Goal: Contribute content: Contribute content

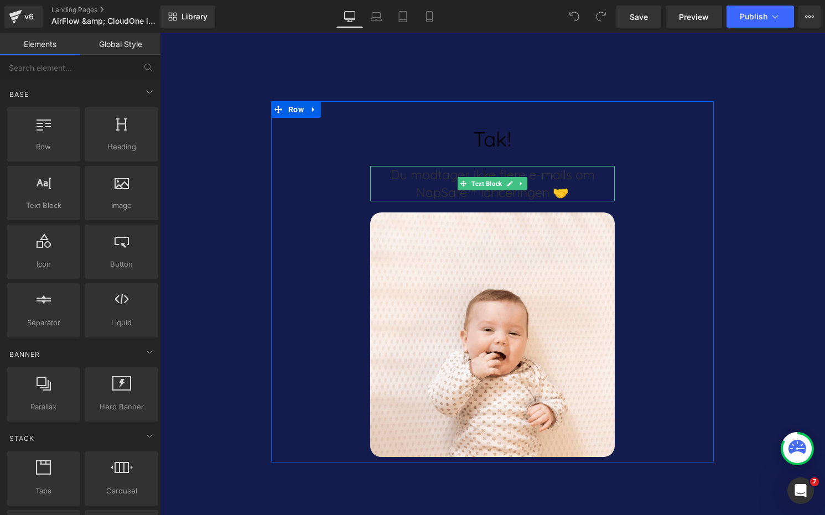
click at [452, 179] on p "Du modtager ikke flere e-mails om NapSafe™ lanceringen 🤝" at bounding box center [492, 183] width 244 height 35
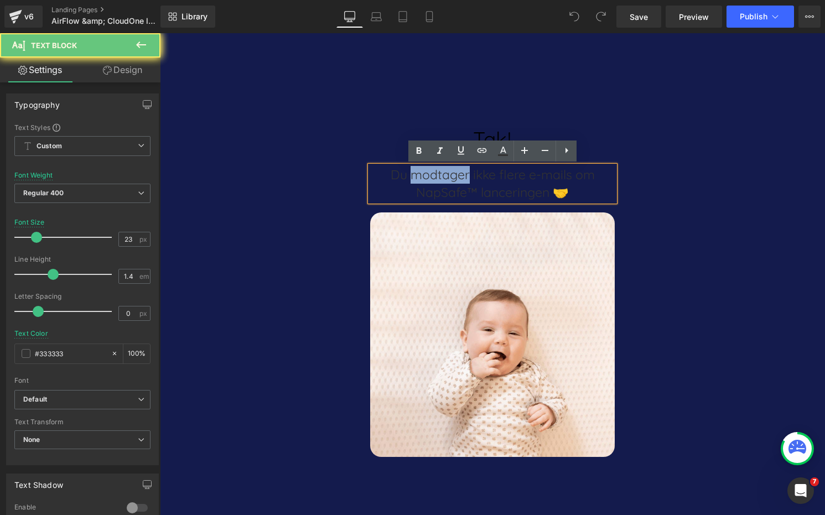
click at [452, 179] on p "Du modtager ikke flere e-mails om NapSafe™ lanceringen 🤝" at bounding box center [492, 183] width 244 height 35
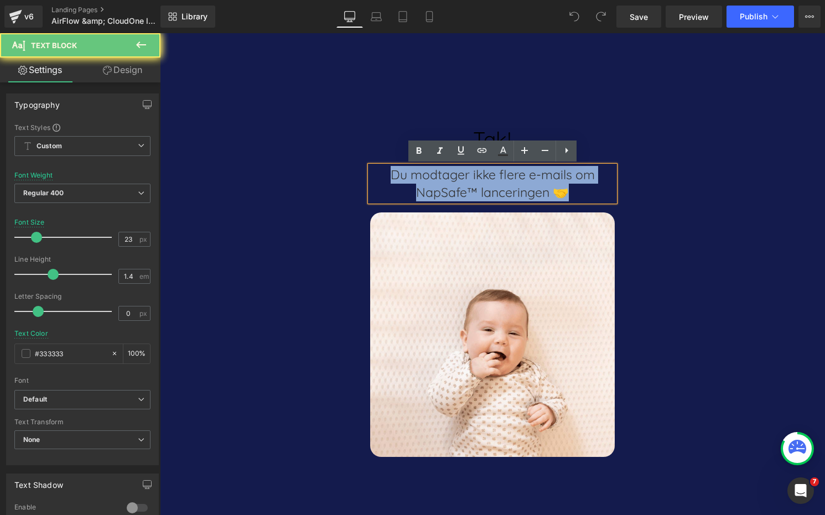
click at [452, 179] on p "Du modtager ikke flere e-mails om NapSafe™ lanceringen 🤝" at bounding box center [492, 183] width 244 height 35
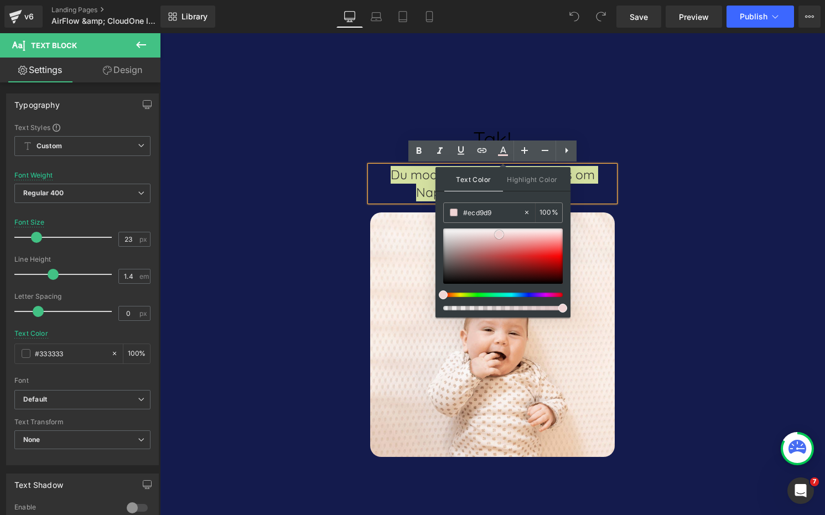
type input "#ece3e3"
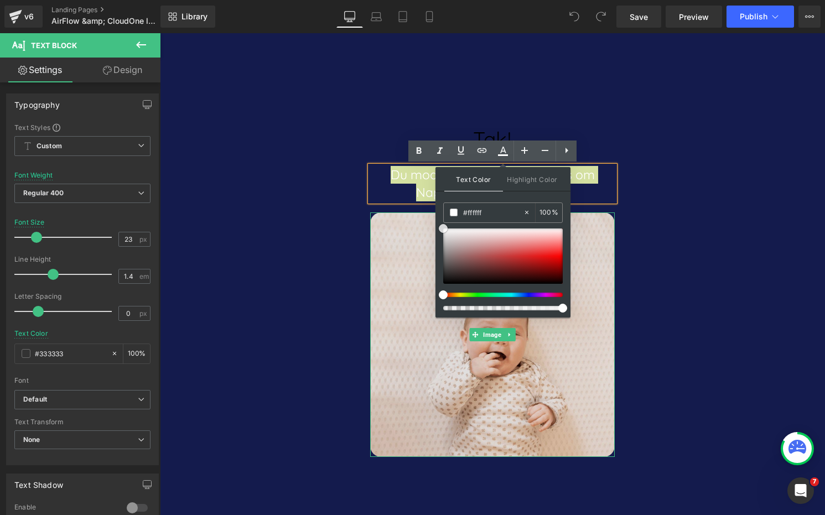
drag, startPoint x: 659, startPoint y: 268, endPoint x: 416, endPoint y: 217, distance: 247.4
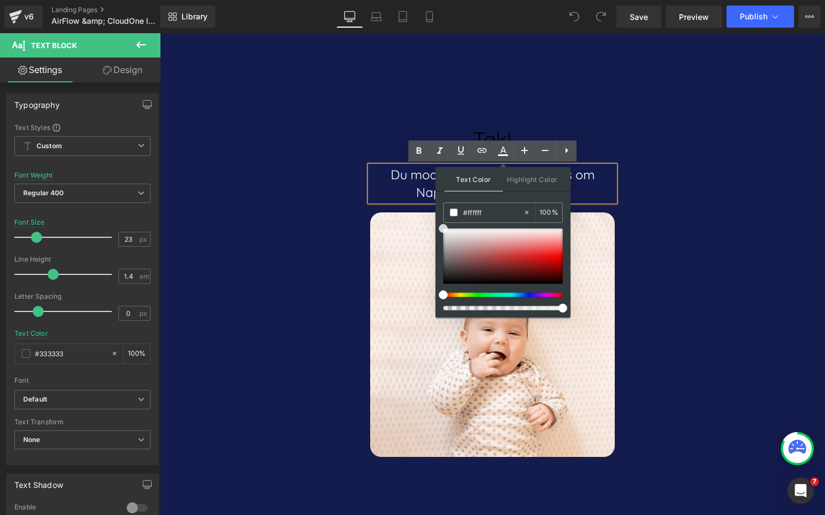
click at [325, 253] on div "Tak! Heading Du modtager ikke flere e-mails om NapSafe™ lanceringen 🤝 Text Bloc…" at bounding box center [492, 281] width 442 height 361
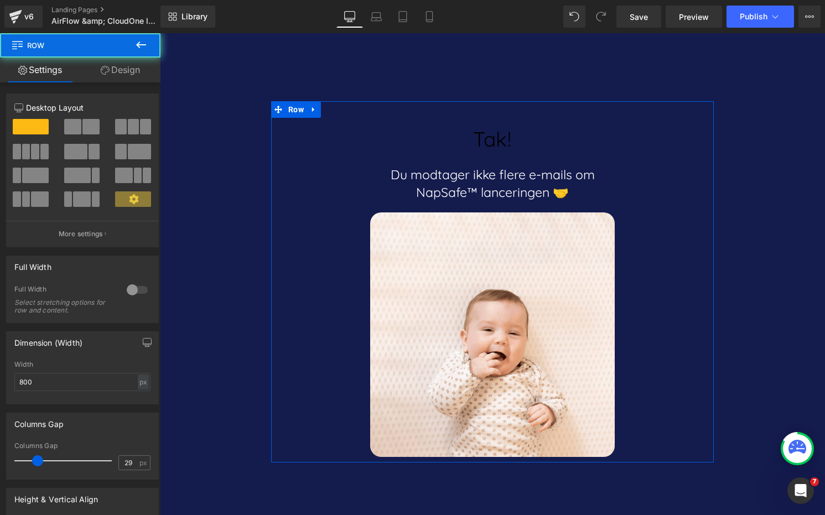
click at [160, 33] on div at bounding box center [160, 33] width 0 height 0
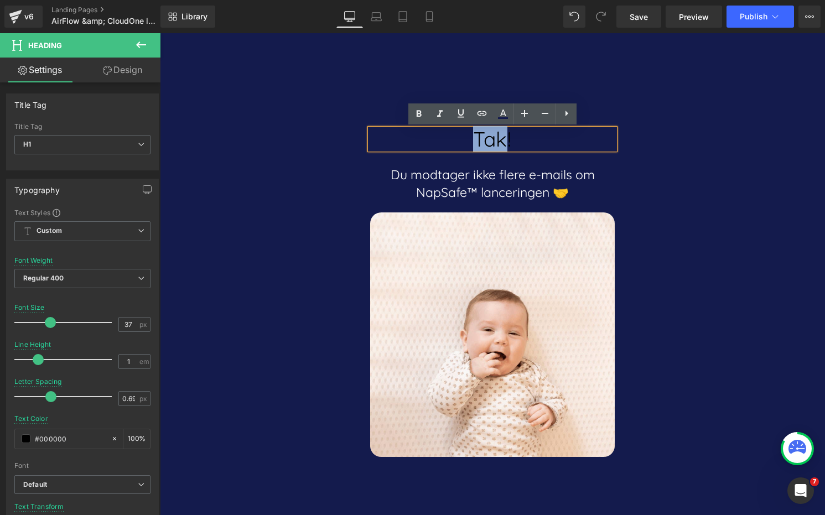
click at [477, 129] on h1 "Tak!" at bounding box center [492, 139] width 244 height 20
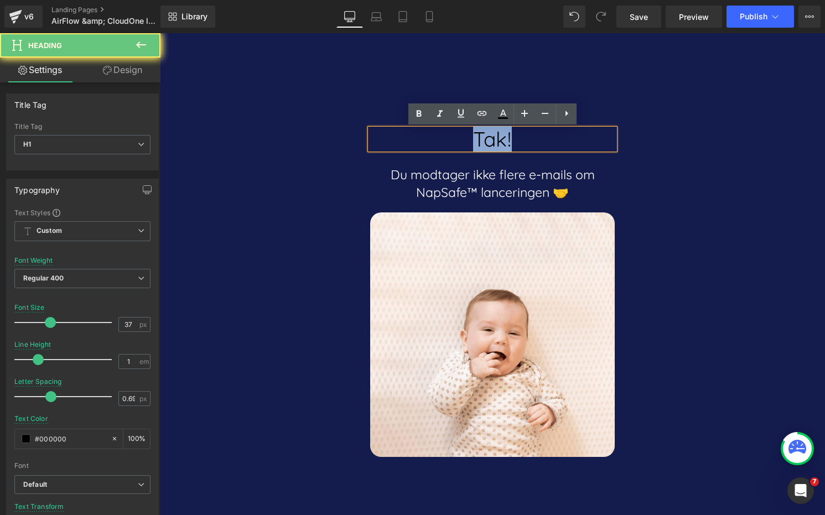
click at [477, 129] on h1 "Tak!" at bounding box center [492, 139] width 244 height 20
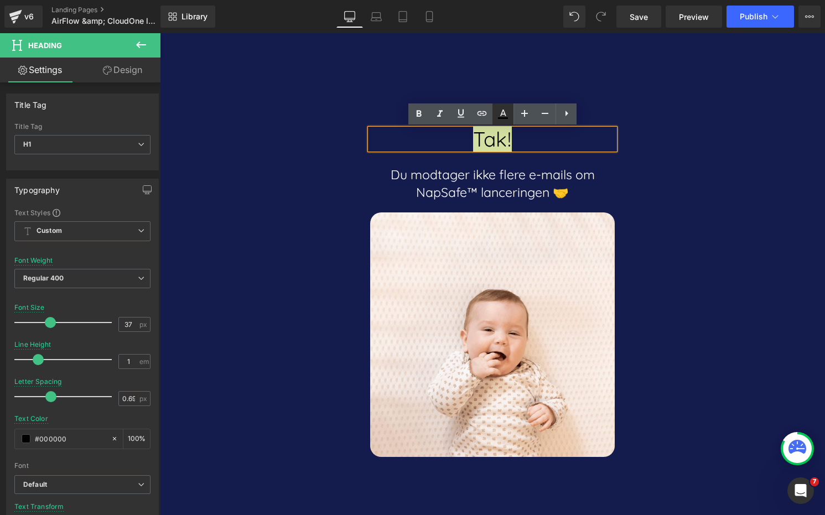
type input "#000000"
type input "100"
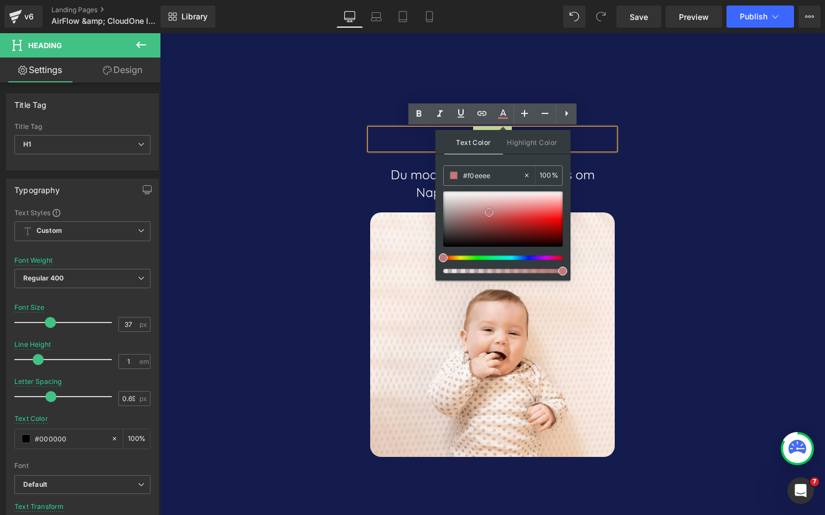
type input "#ffffff"
drag, startPoint x: 661, startPoint y: 248, endPoint x: 424, endPoint y: 179, distance: 247.3
click at [294, 232] on div "Tak! Heading Du modtager ikke flere e-mails om NapSafe™ lanceringen 🤝 Text Bloc…" at bounding box center [492, 281] width 442 height 361
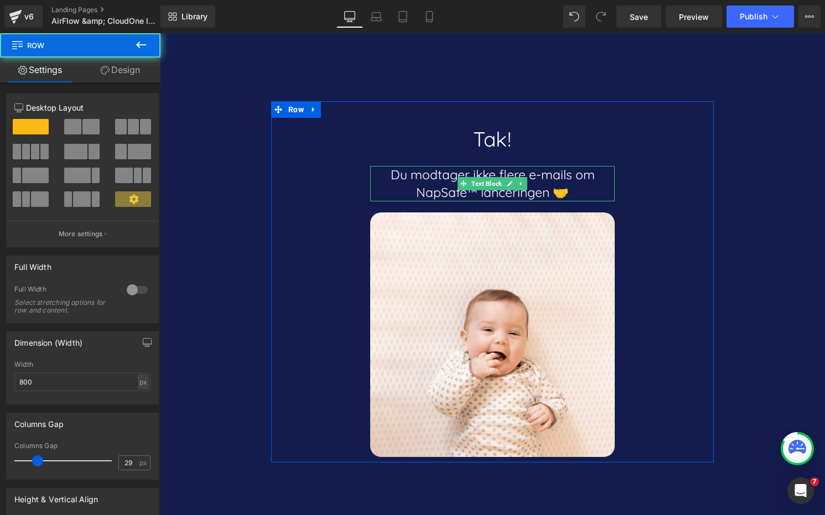
click at [486, 183] on span "Text Block" at bounding box center [486, 183] width 35 height 13
click at [486, 183] on span "Text Block" at bounding box center [486, 184] width 35 height 13
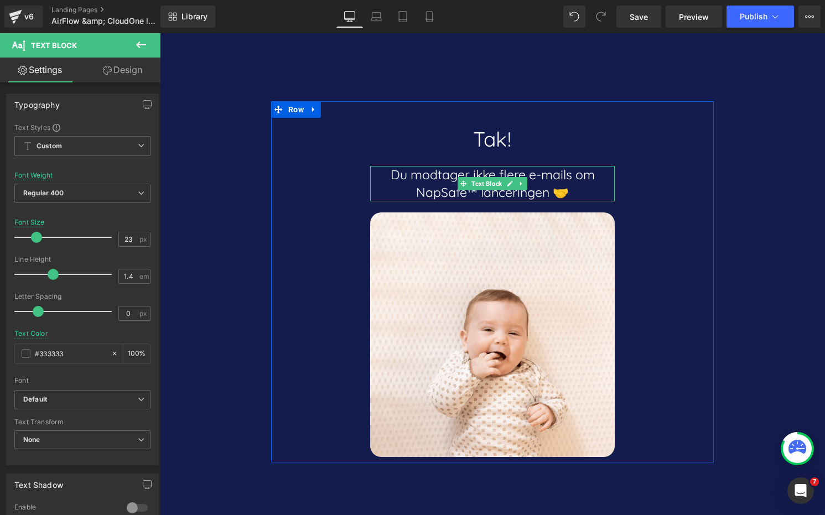
click at [445, 187] on span "Du modtager ikke flere e-mails om NapSafe™ lanceringen 🤝" at bounding box center [492, 183] width 204 height 34
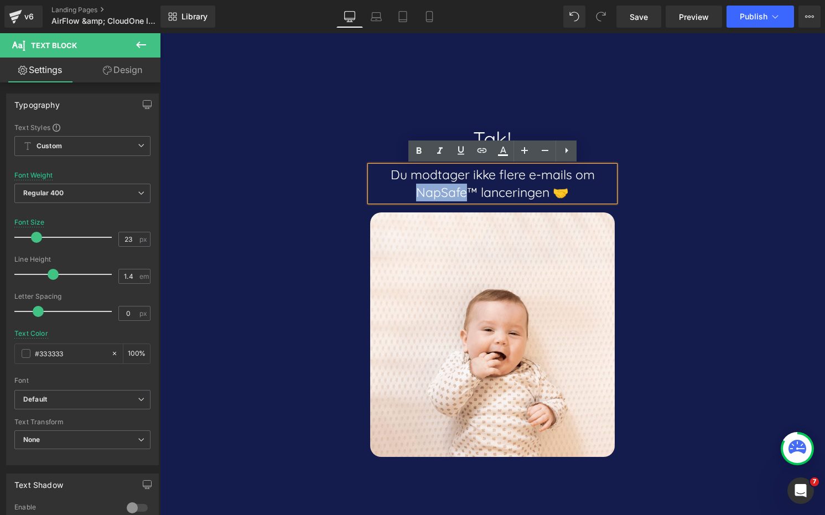
click at [445, 187] on span "Du modtager ikke flere e-mails om NapSafe™ lanceringen 🤝" at bounding box center [492, 183] width 204 height 34
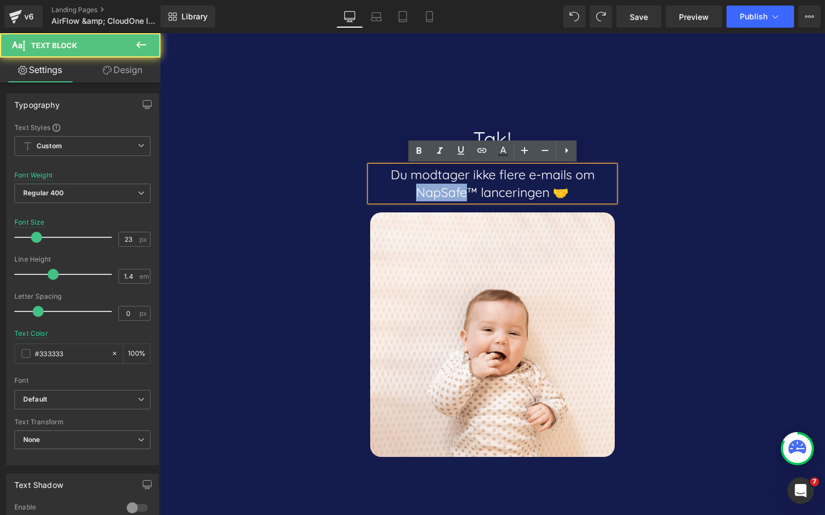
drag, startPoint x: 469, startPoint y: 194, endPoint x: 404, endPoint y: 194, distance: 65.3
click at [404, 194] on p "Du modtager ikke flere e-mails om NapSafe™ lanceringen 🤝" at bounding box center [492, 183] width 244 height 35
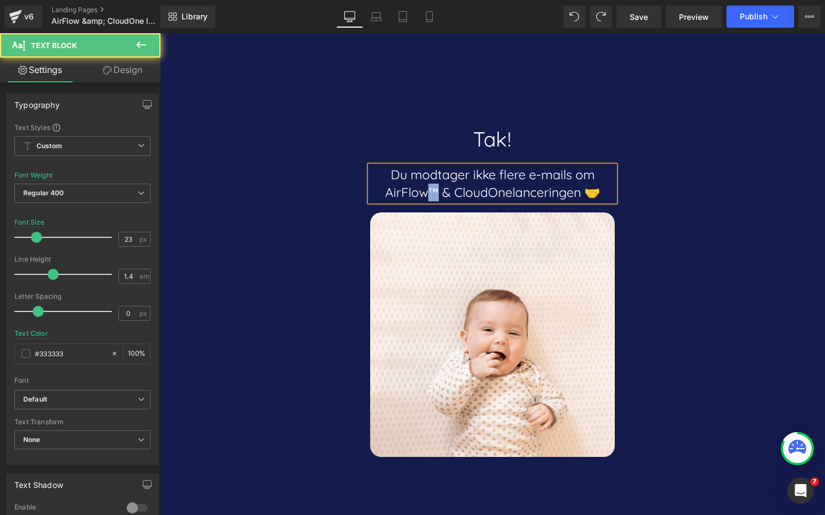
click at [435, 193] on span "Du modtager ikke flere e-mails om AirFlow™ & CloudOnelanceringen 🤝" at bounding box center [492, 183] width 215 height 34
copy span "™"
click at [510, 194] on span "Du modtager ikke flere e-mails om AirFlow™ & CloudOnelanceringen 🤝" at bounding box center [492, 183] width 215 height 34
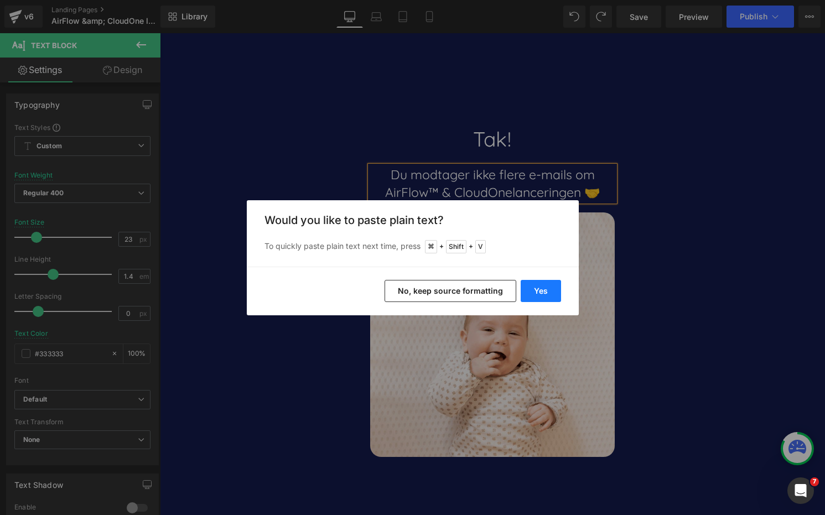
click at [546, 286] on button "Yes" at bounding box center [540, 291] width 40 height 22
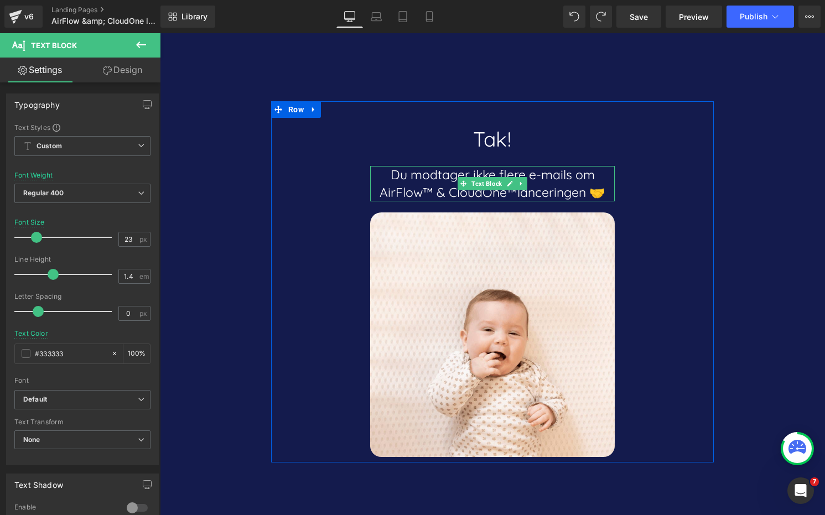
click at [518, 194] on span "Du modtager ikke flere e-mails om AirFlow™ & CloudOne™lanceringen 🤝" at bounding box center [492, 183] width 226 height 34
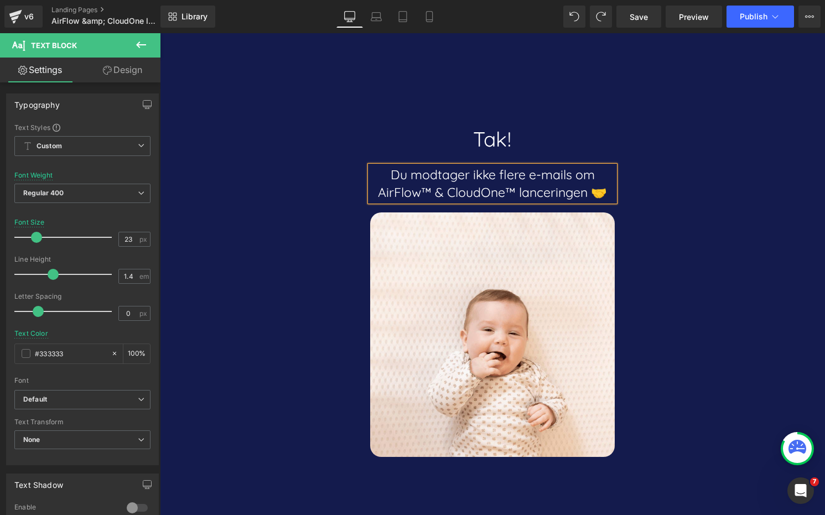
click at [705, 222] on div "Tak! Heading Du modtager ikke flere e-mails om AirFlow™ & CloudOne™ lanceringen…" at bounding box center [492, 281] width 442 height 361
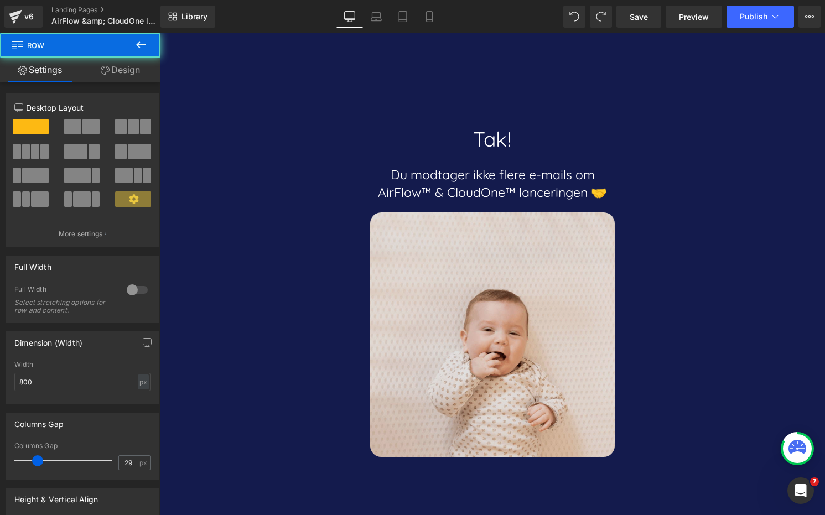
click at [523, 231] on img at bounding box center [492, 334] width 244 height 244
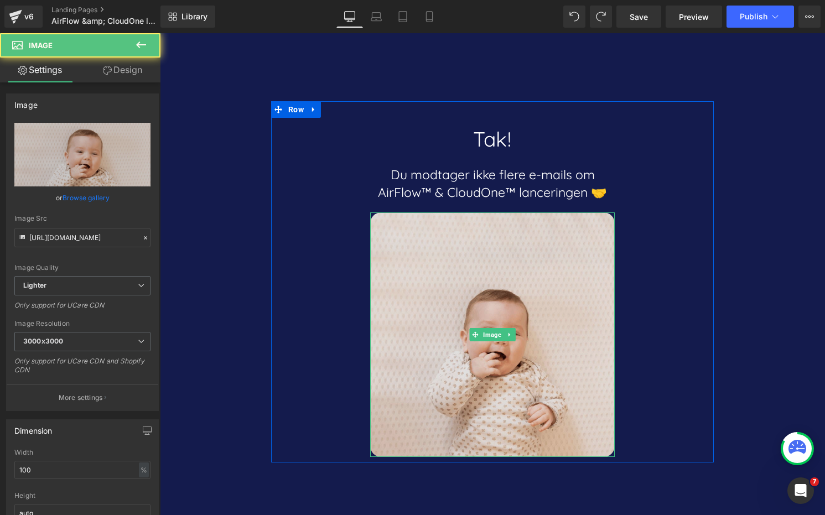
click at [476, 283] on img at bounding box center [492, 334] width 244 height 244
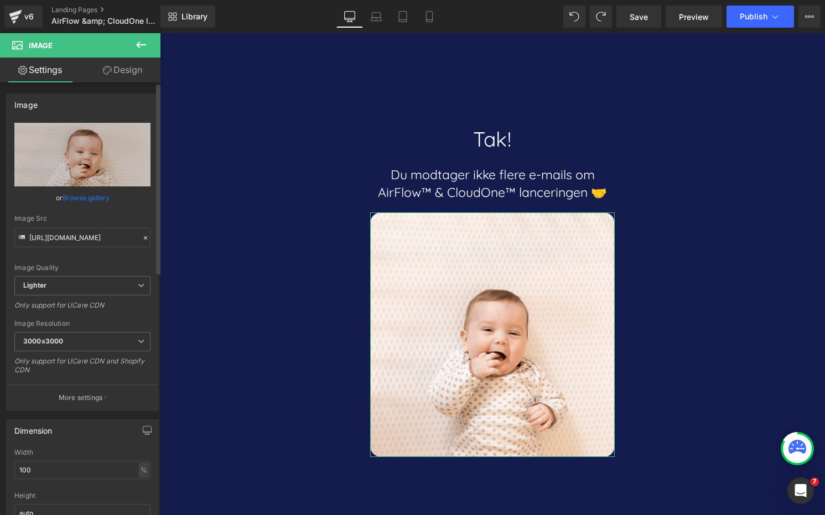
click at [87, 199] on link "Browse gallery" at bounding box center [85, 197] width 47 height 19
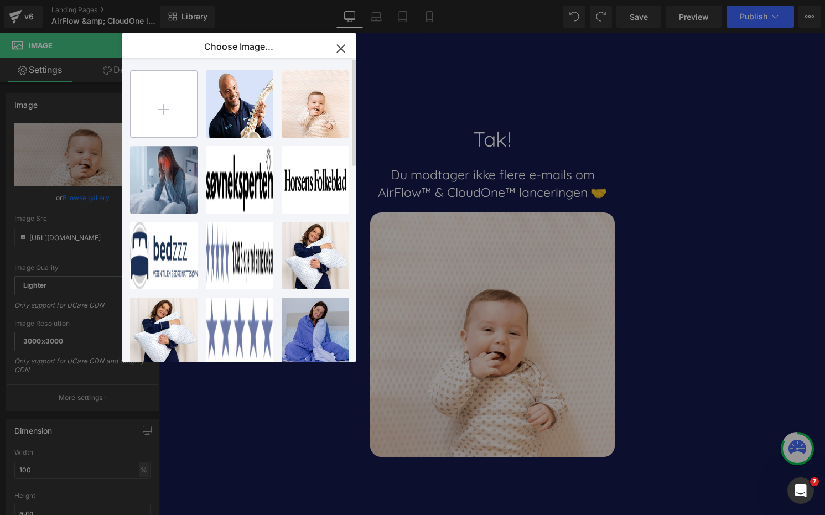
click at [167, 99] on input "file" at bounding box center [164, 104] width 66 height 66
type input "C:\fakepath\20250819-IMG_5765.jpg"
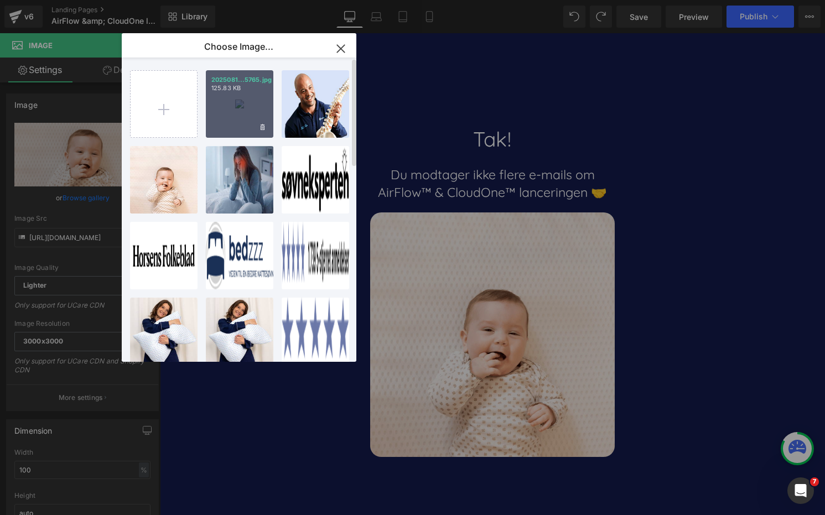
click at [253, 105] on div "2025081...5765.jpg 125.83 KB" at bounding box center [239, 103] width 67 height 67
type input "[URL][DOMAIN_NAME]"
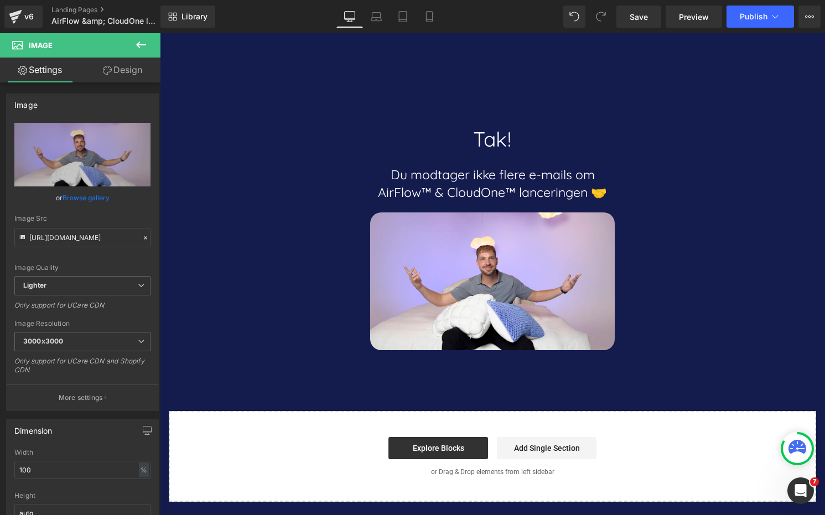
click at [526, 21] on div "Library Desktop Desktop Laptop Tablet Mobile Save Preview Publish Scheduled Vie…" at bounding box center [492, 17] width 664 height 22
click at [785, 19] on button "Publish" at bounding box center [759, 17] width 67 height 22
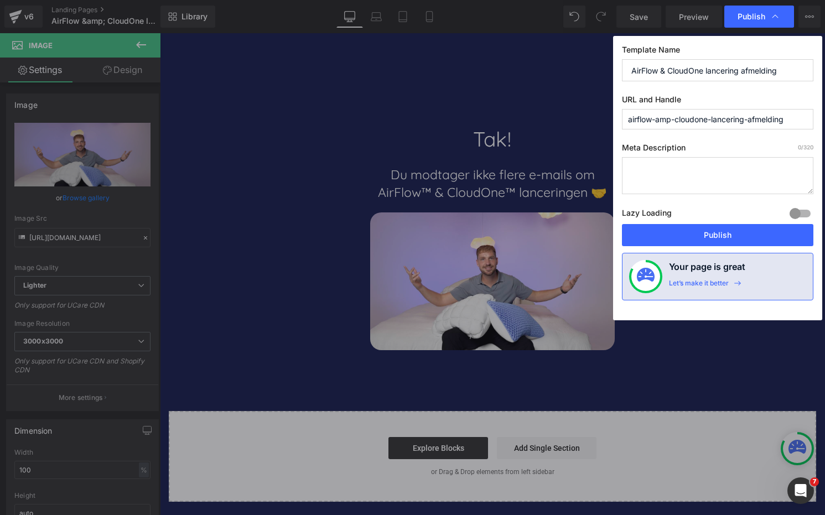
click at [669, 72] on input "AirFlow & CloudOne lancering afmelding" at bounding box center [717, 70] width 191 height 22
type input "AirFlow og CloudOne lancering afmelding"
click at [724, 93] on div "Template Name AirFlow og CloudOne lancering afmelding URL and Handle airflow-am…" at bounding box center [717, 178] width 209 height 284
click at [670, 123] on input "airflow-amp-cloudone-lancering-afmelding" at bounding box center [717, 119] width 191 height 20
type input "airflow-og-cloudone-lancering-afmelding"
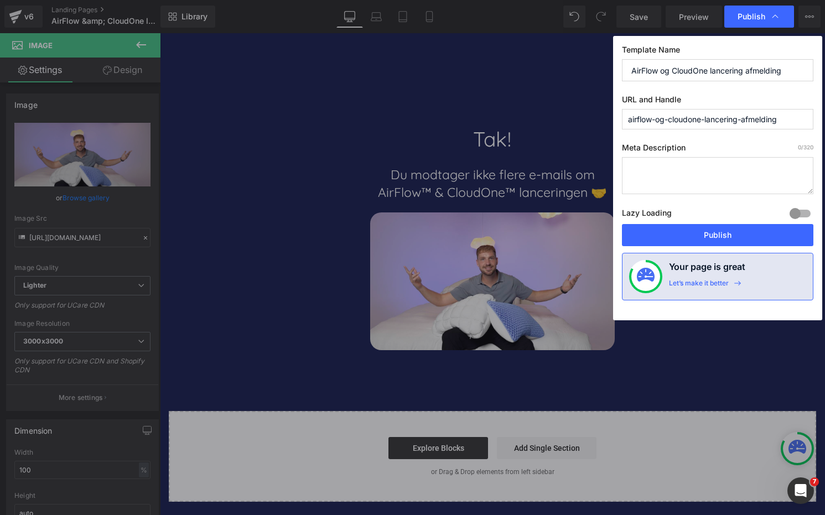
click at [754, 100] on label "URL and Handle" at bounding box center [717, 102] width 191 height 14
click at [752, 11] on span "Publish" at bounding box center [758, 16] width 43 height 11
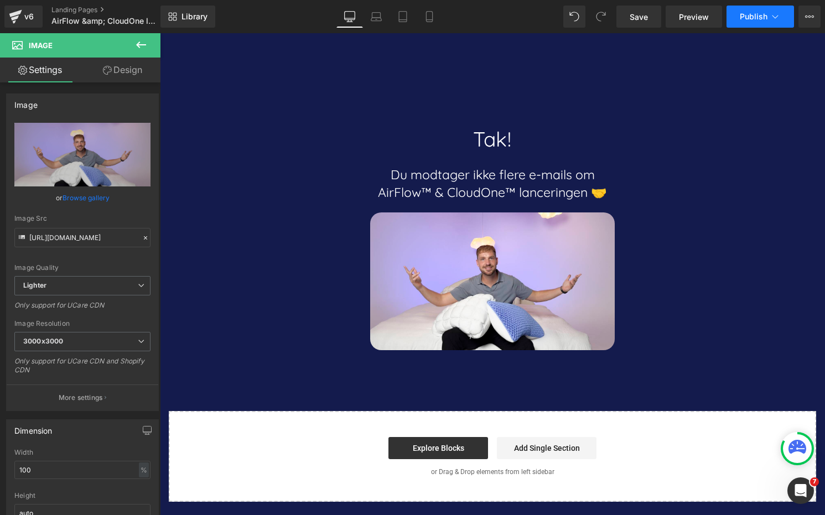
click at [757, 17] on span "Publish" at bounding box center [753, 16] width 28 height 9
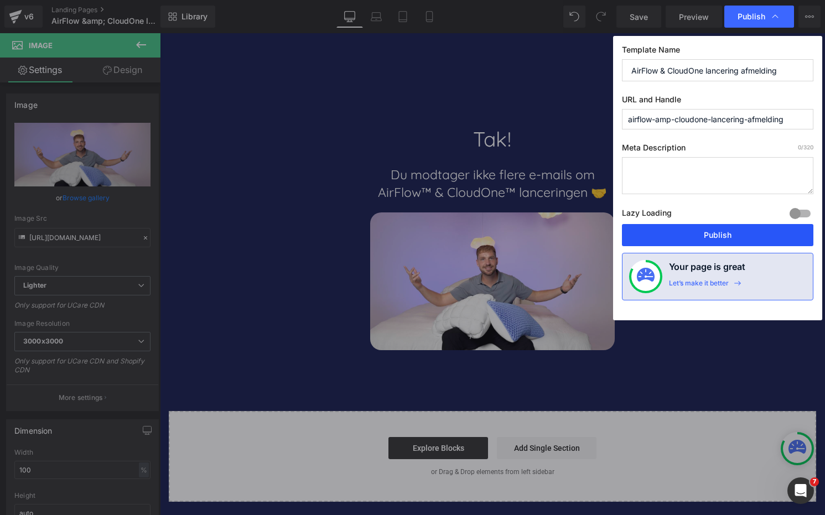
click at [758, 239] on button "Publish" at bounding box center [717, 235] width 191 height 22
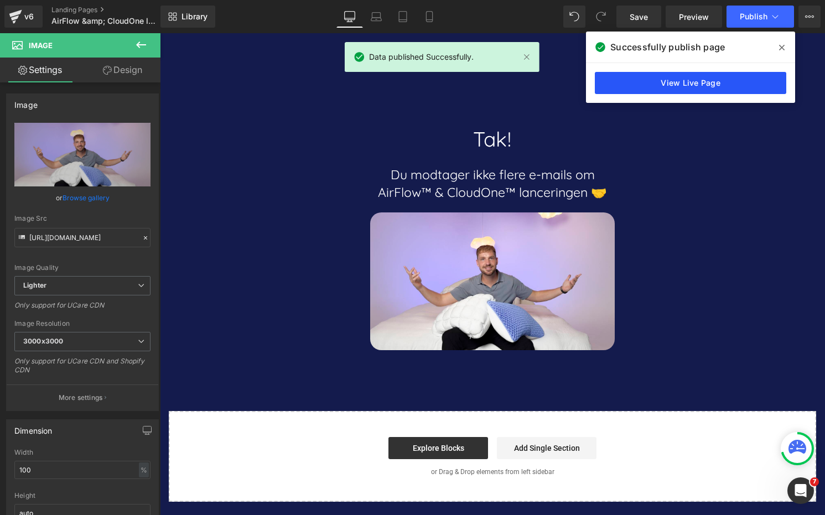
click at [705, 89] on link "View Live Page" at bounding box center [690, 83] width 191 height 22
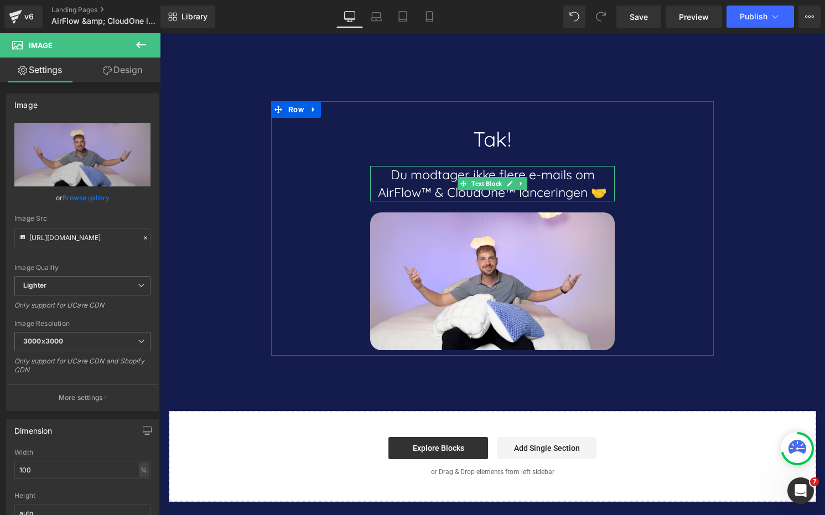
click at [499, 169] on span "Du modtager ikke flere e-mails om AirFlow™ & CloudOne™ lanceringen 🤝" at bounding box center [492, 183] width 229 height 34
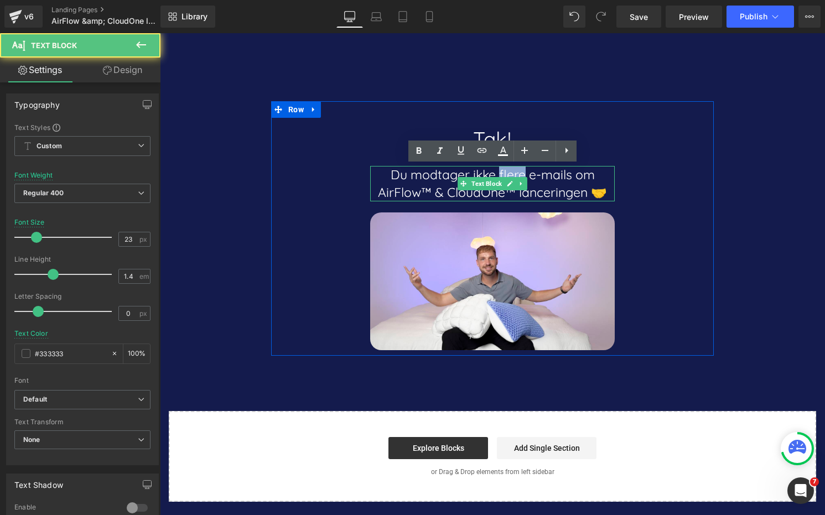
click at [499, 169] on span "Du modtager ikke flere e-mails om AirFlow™ & CloudOne™ lanceringen 🤝" at bounding box center [492, 183] width 229 height 34
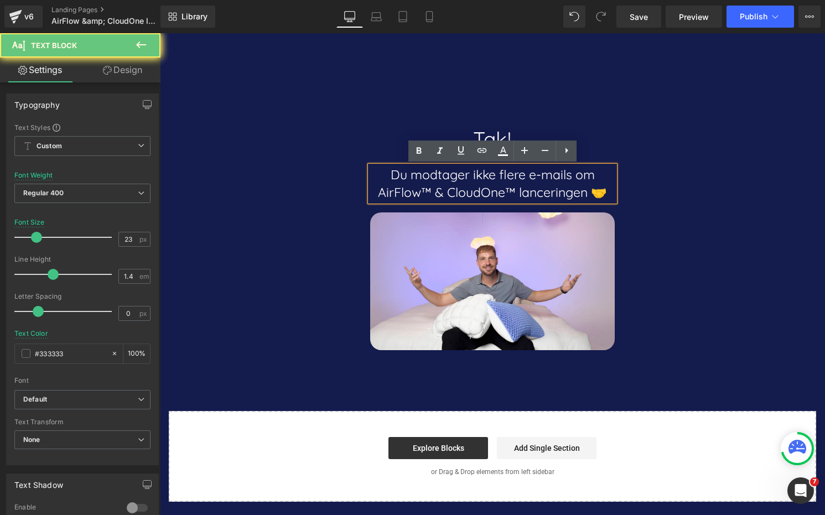
click at [458, 189] on span "Du modtager ikke flere e-mails om AirFlow™ & CloudOne™ lanceringen 🤝" at bounding box center [492, 183] width 229 height 34
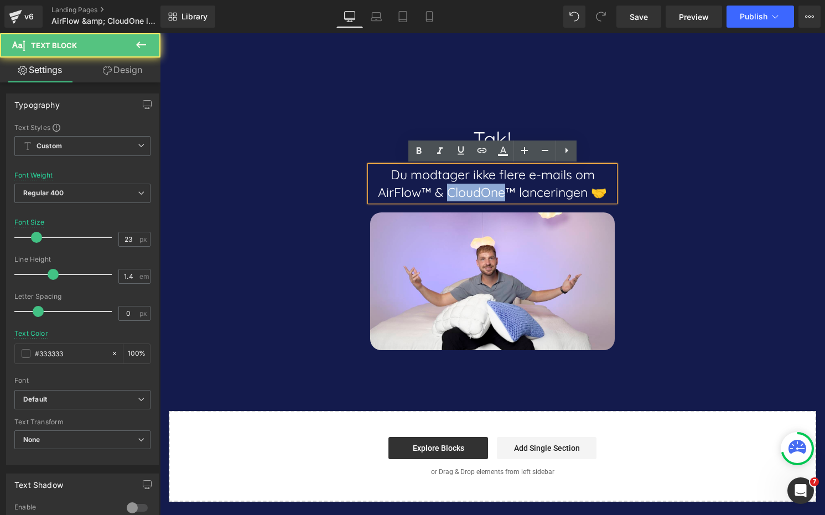
click at [458, 189] on span "Du modtager ikke flere e-mails om AirFlow™ & CloudOne™ lanceringen 🤝" at bounding box center [492, 183] width 229 height 34
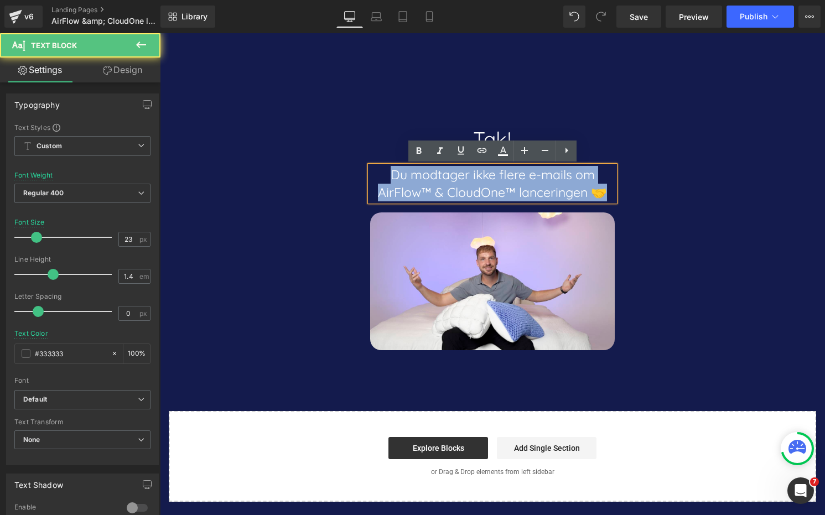
click at [458, 189] on span "Du modtager ikke flere e-mails om AirFlow™ & CloudOne™ lanceringen 🤝" at bounding box center [492, 183] width 229 height 34
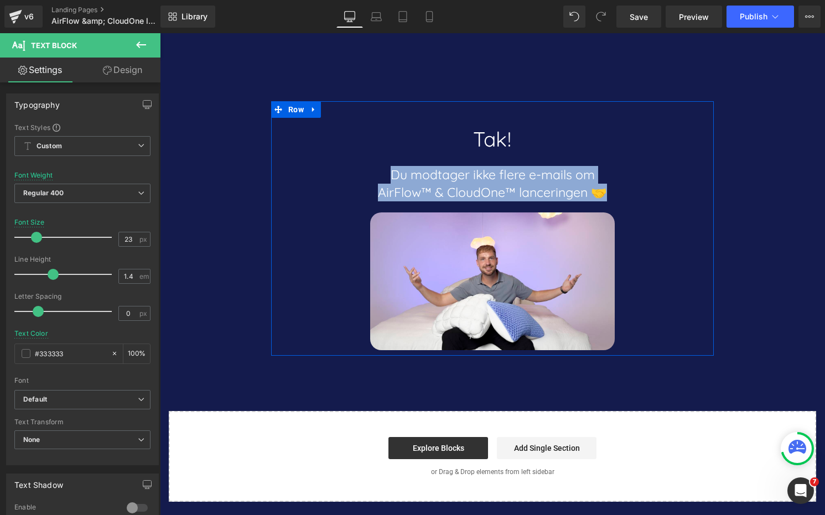
click at [484, 171] on span "Du modtager ikke flere e-mails om AirFlow™ & CloudOne™ lanceringen 🤝" at bounding box center [492, 183] width 229 height 34
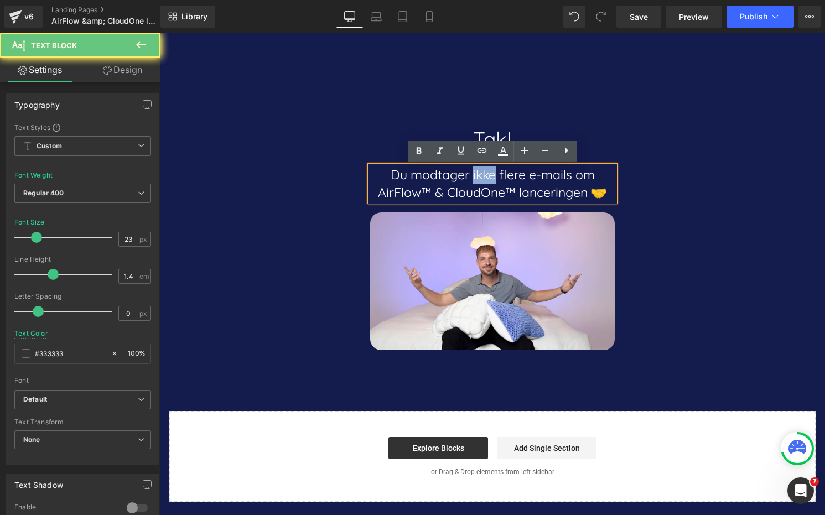
click at [484, 171] on span "Du modtager ikke flere e-mails om AirFlow™ & CloudOne™ lanceringen 🤝" at bounding box center [492, 183] width 229 height 34
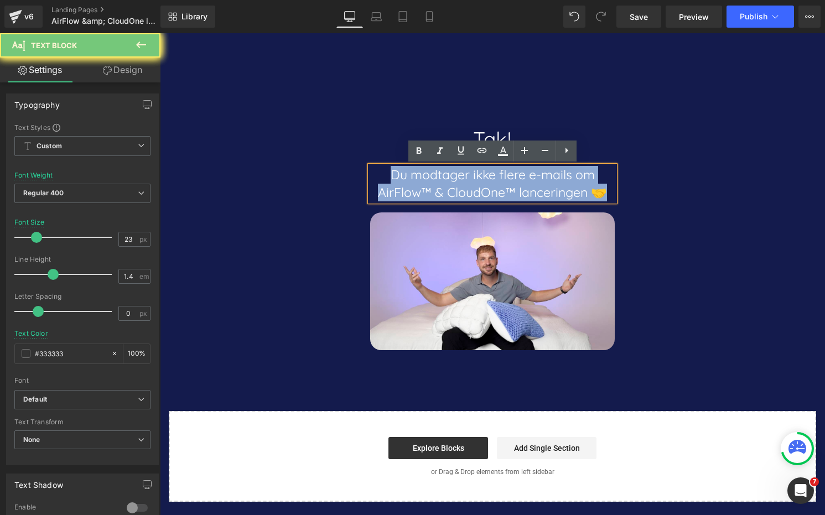
click at [484, 171] on span "Du modtager ikke flere e-mails om AirFlow™ & CloudOne™ lanceringen 🤝" at bounding box center [492, 183] width 229 height 34
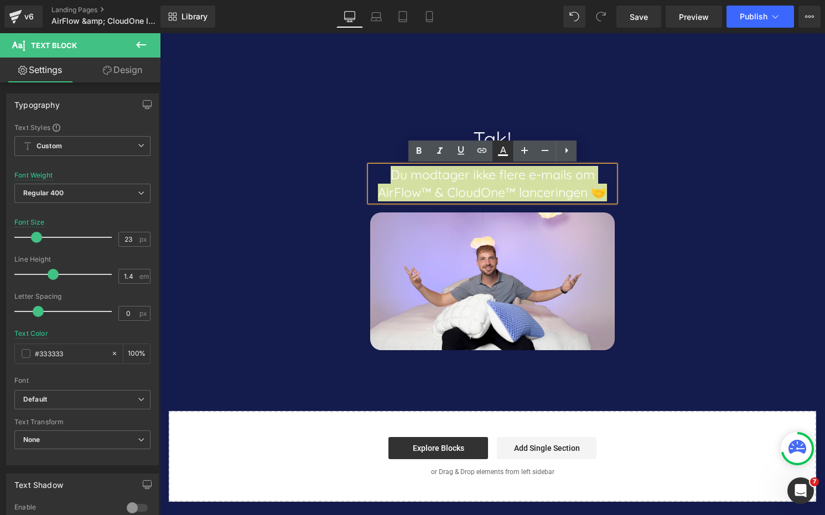
type input "100"
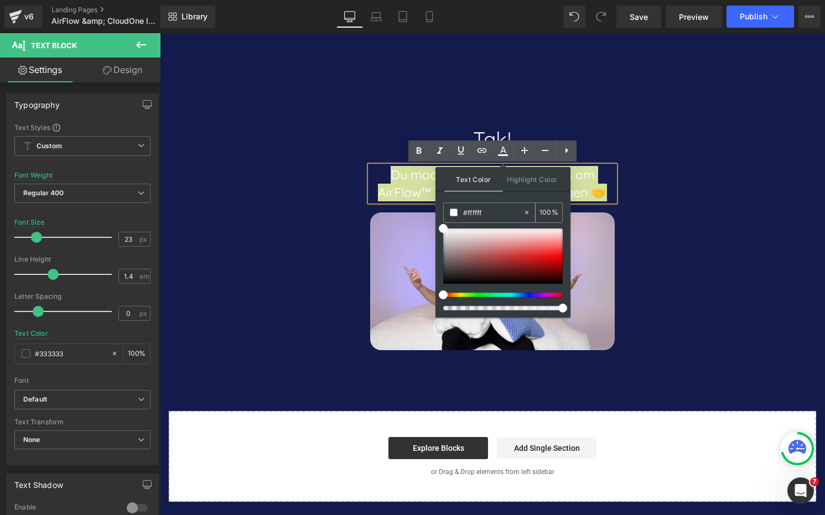
click at [456, 212] on span at bounding box center [454, 213] width 8 height 8
click at [0, 0] on div "#ffffff" at bounding box center [0, 0] width 0 height 0
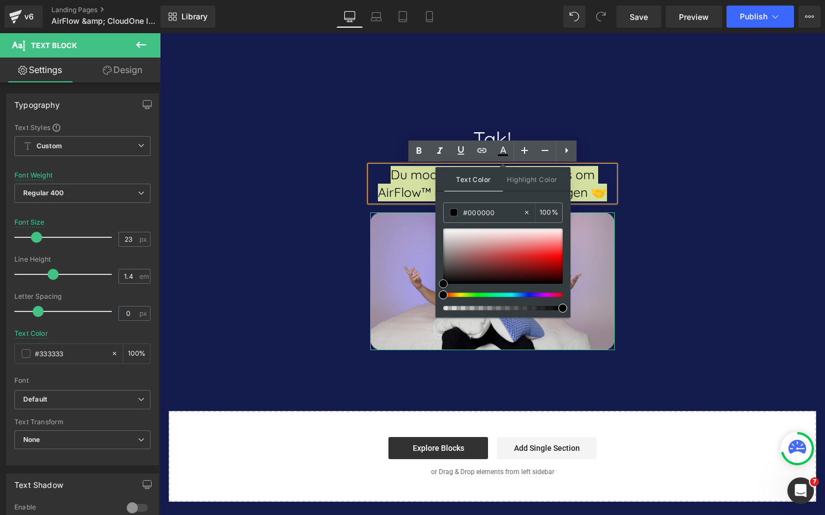
drag, startPoint x: 613, startPoint y: 290, endPoint x: 424, endPoint y: 331, distance: 193.9
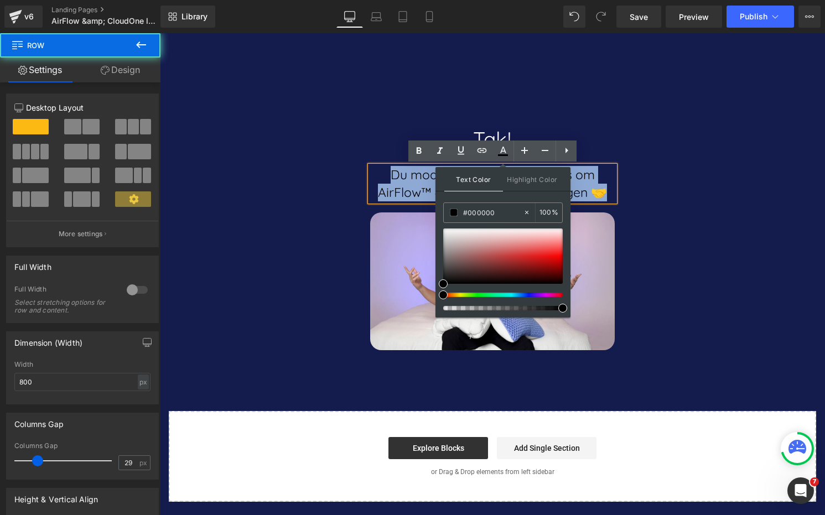
click at [670, 140] on div "Tak! Heading Du modtager ikke flere e-mails om AirFlow™ & CloudOne™ lanceringen…" at bounding box center [492, 228] width 442 height 254
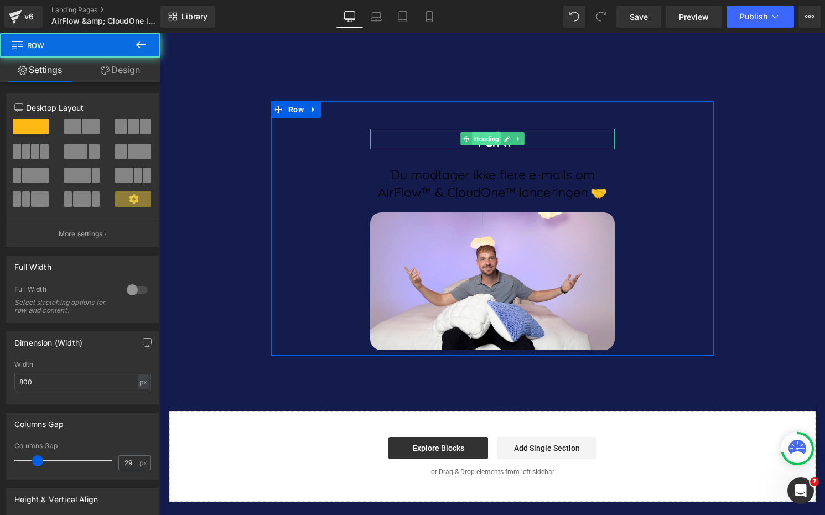
click at [493, 145] on span "Heading" at bounding box center [486, 138] width 29 height 13
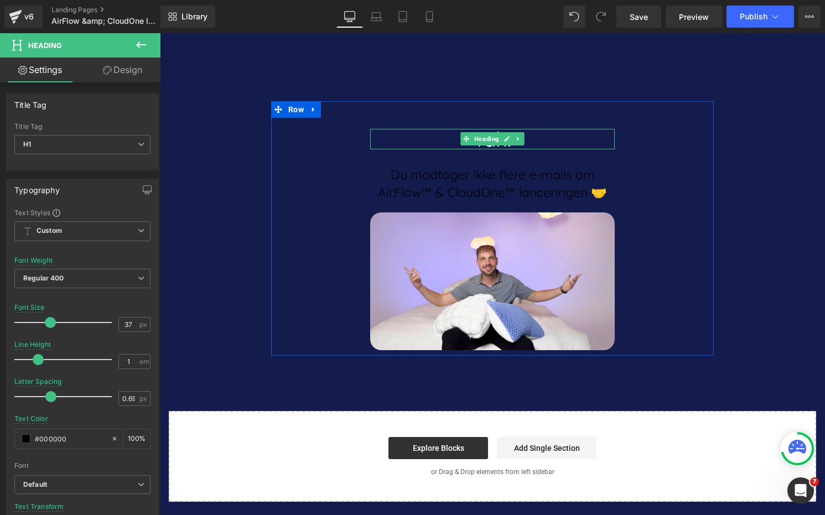
click at [455, 145] on h1 "Tak!" at bounding box center [492, 139] width 244 height 20
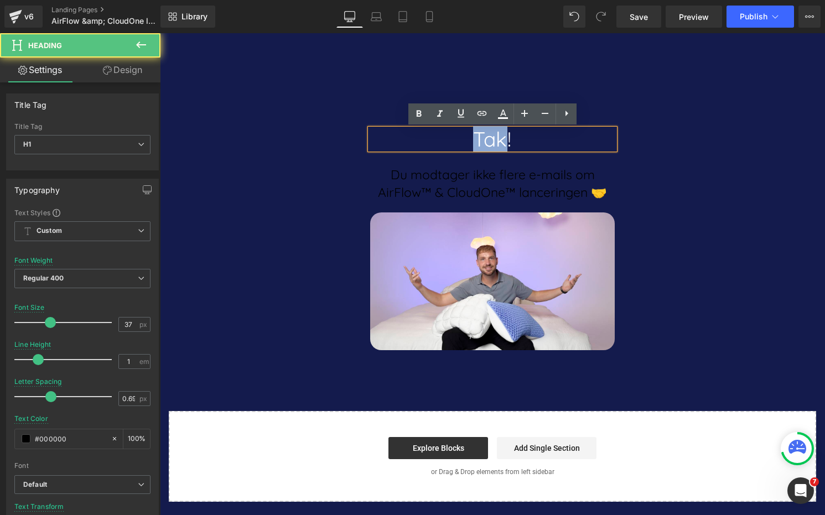
click at [455, 145] on h1 "Tak!" at bounding box center [492, 139] width 244 height 20
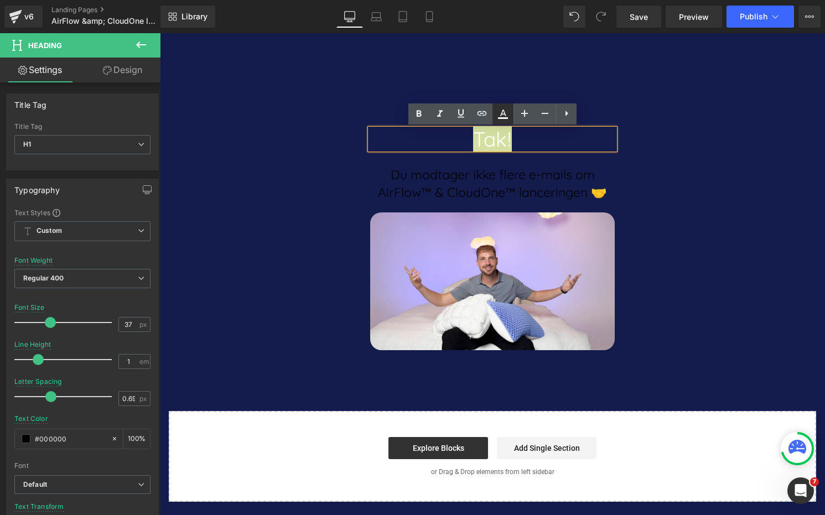
type input "#ffffff"
type input "100"
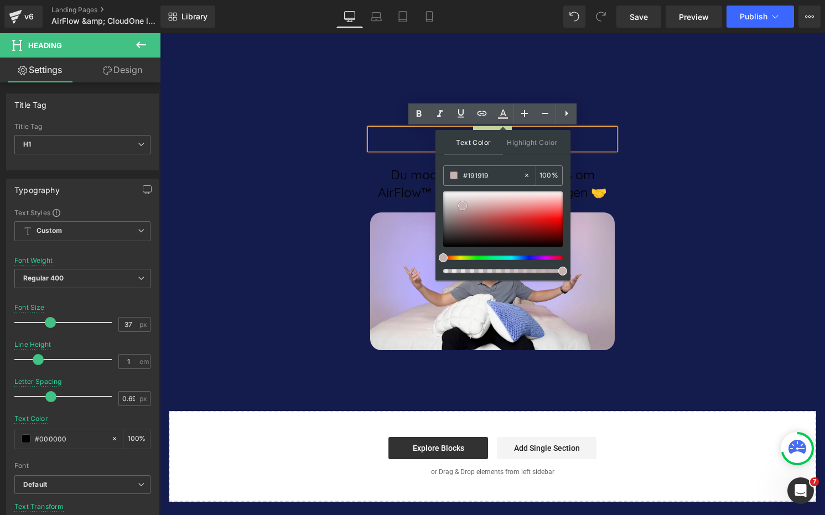
type input "#000000"
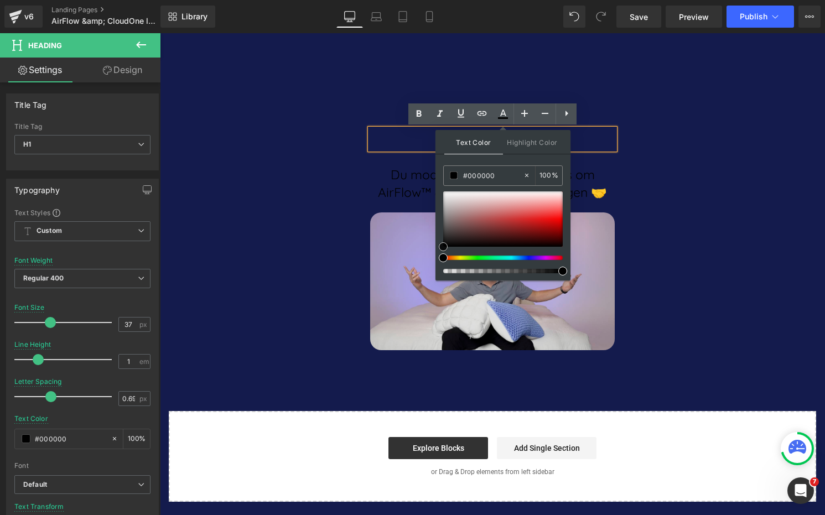
drag, startPoint x: 623, startPoint y: 237, endPoint x: 430, endPoint y: 272, distance: 196.7
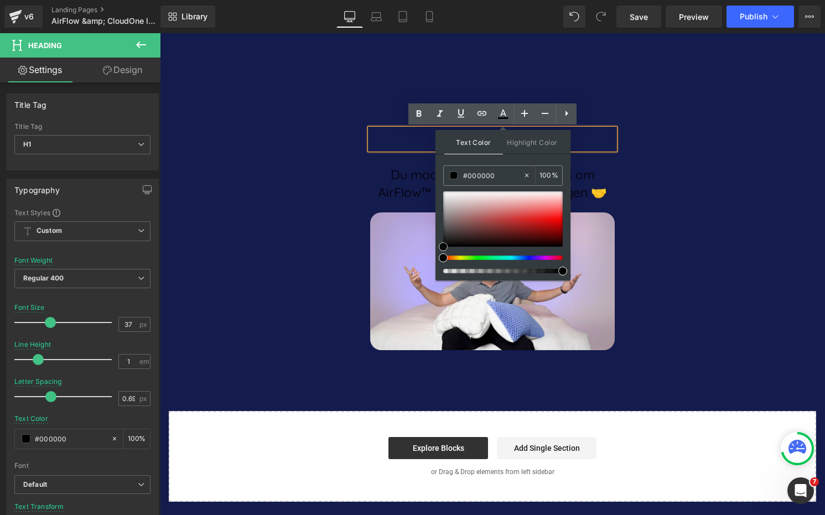
click at [256, 267] on div "Tak! Heading Du modtager ikke flere e-mails om AirFlow™ & CloudOne™ lanceringen…" at bounding box center [492, 301] width 665 height 400
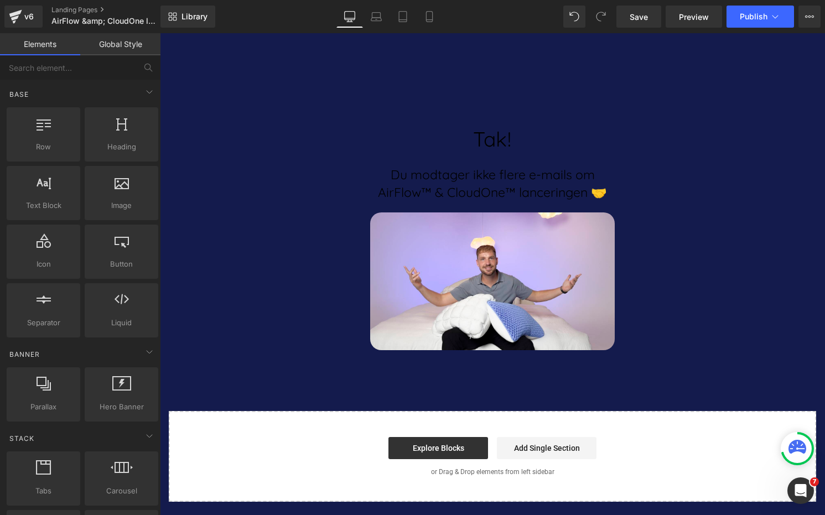
click at [468, 373] on div "Tak! Heading Du modtager ikke flere e-mails om AirFlow™ & CloudOne™ lanceringen…" at bounding box center [492, 301] width 665 height 400
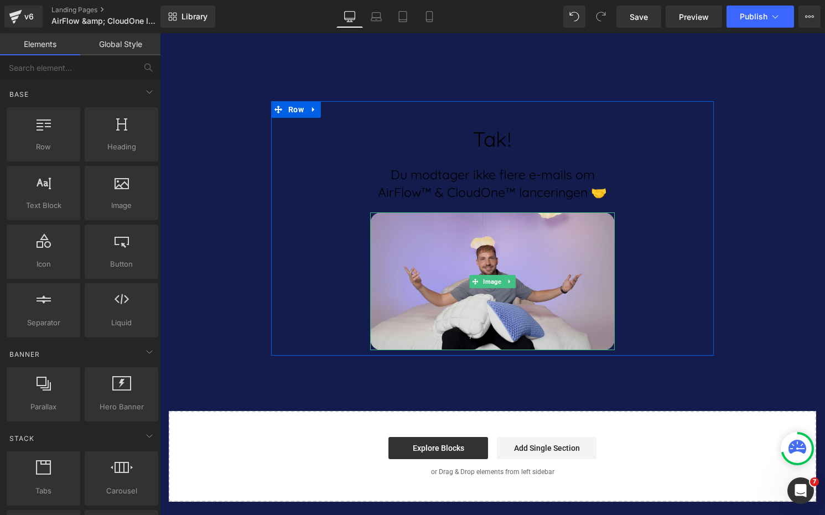
click at [513, 326] on img at bounding box center [492, 281] width 244 height 138
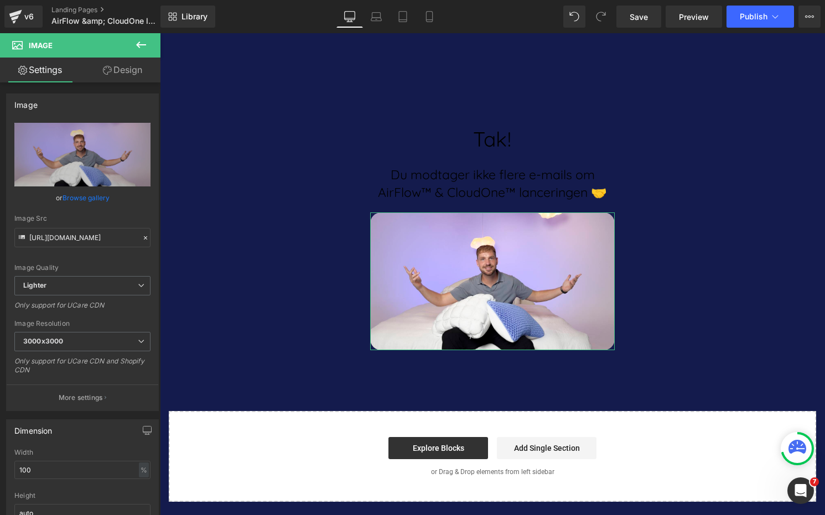
click at [129, 76] on link "Design" at bounding box center [122, 70] width 80 height 25
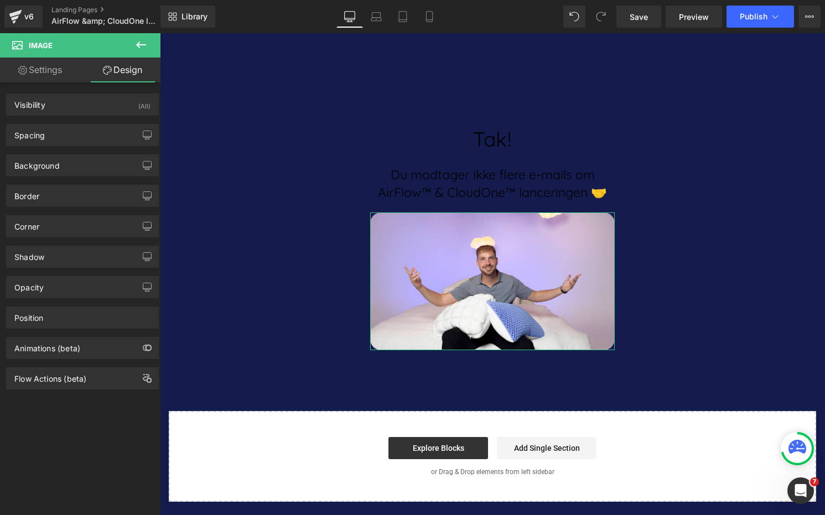
type input "20"
type input "0"
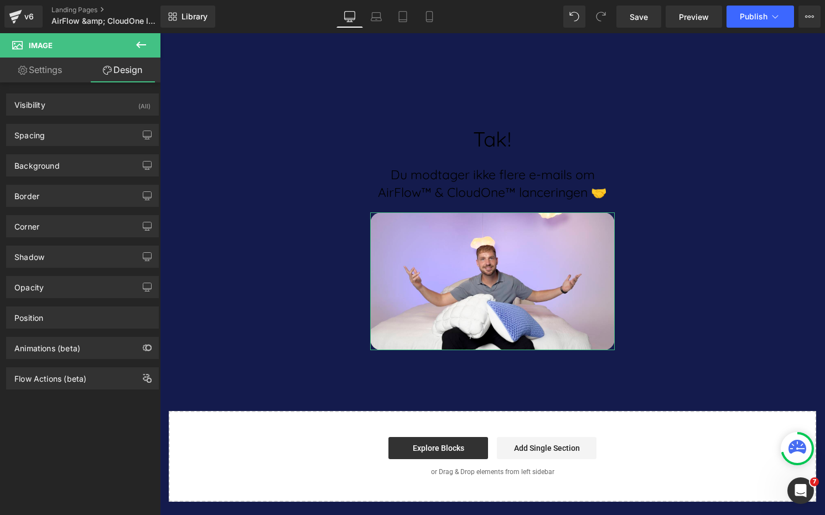
type input "0"
click at [66, 136] on div "Spacing" at bounding box center [83, 134] width 152 height 21
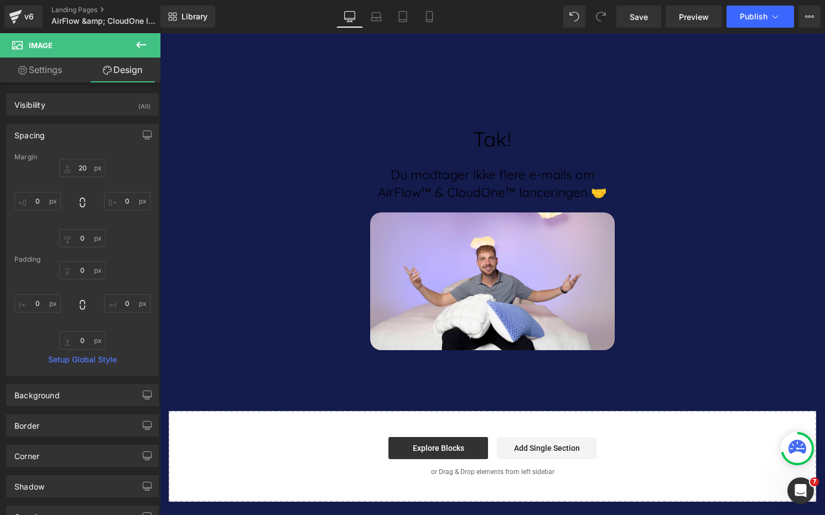
click at [256, 138] on div "Tak! Heading Du modtager ikke flere e-mails om AirFlow™ & CloudOne™ lanceringen…" at bounding box center [492, 301] width 665 height 400
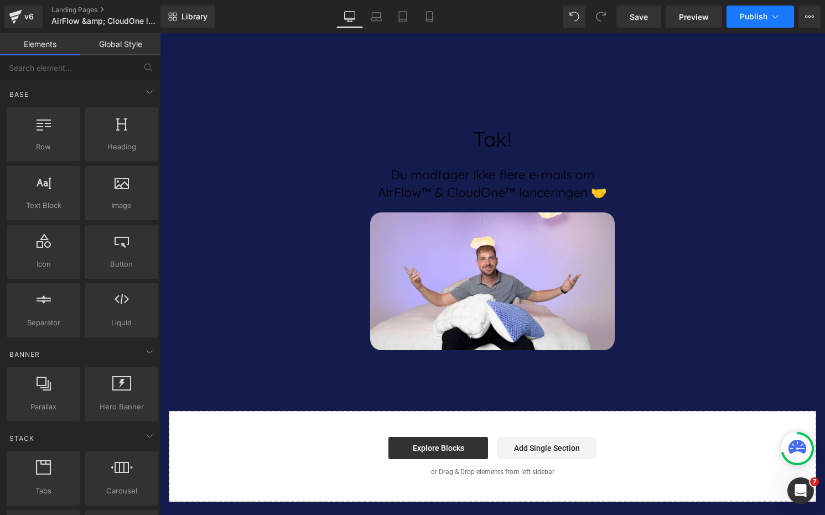
click at [746, 15] on span "Publish" at bounding box center [753, 16] width 28 height 9
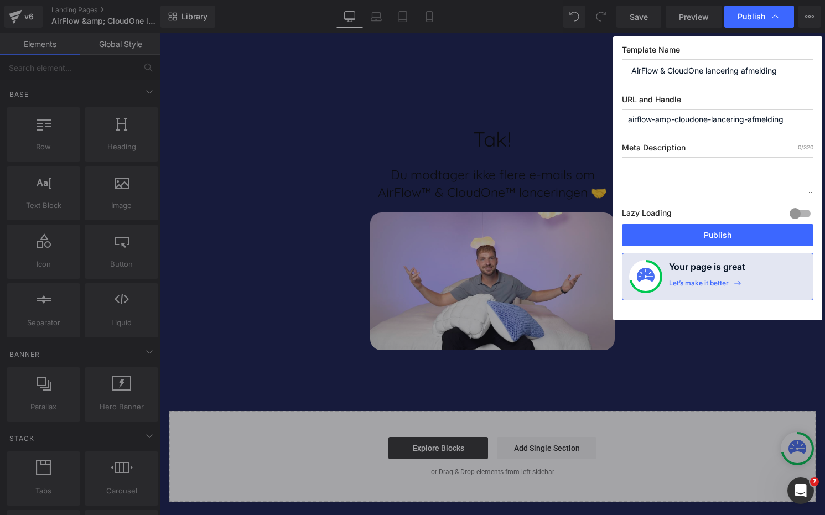
click at [668, 122] on input "airflow-amp-cloudone-lancering-afmelding" at bounding box center [717, 119] width 191 height 20
type input "airflow-og-cloudone-lancering-afmelding"
click at [663, 73] on input "AirFlow & CloudOne lancering afmelding" at bounding box center [717, 70] width 191 height 22
click at [716, 237] on button "Publish" at bounding box center [717, 235] width 191 height 22
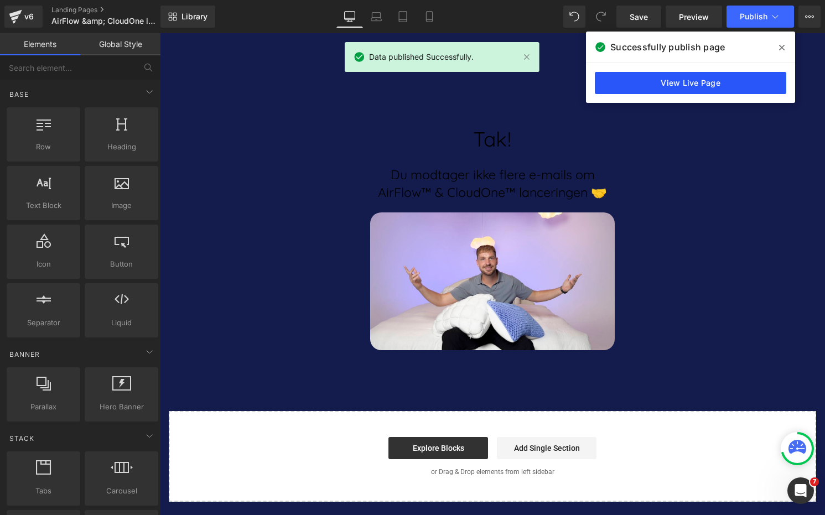
click at [700, 90] on link "View Live Page" at bounding box center [690, 83] width 191 height 22
